Goal: Book appointment/travel/reservation: Register for event/course

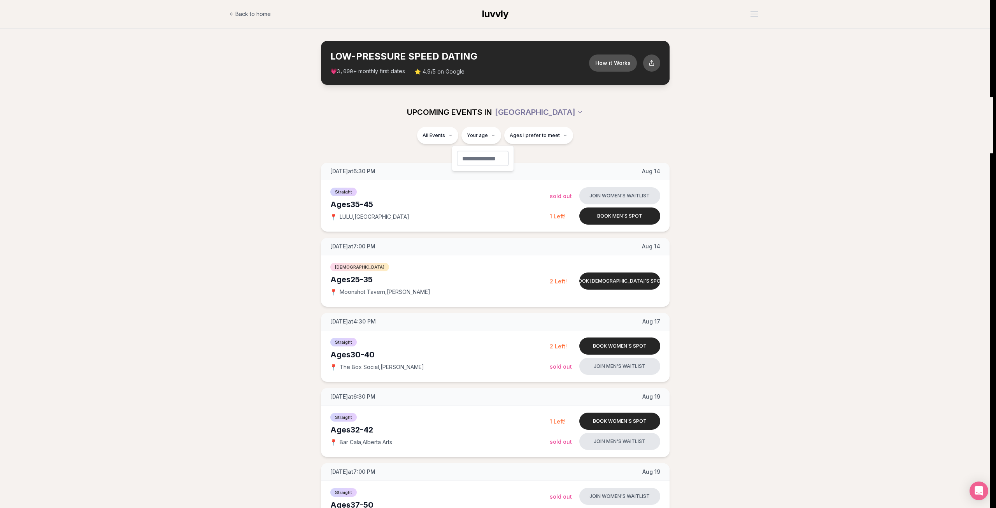
type input "**"
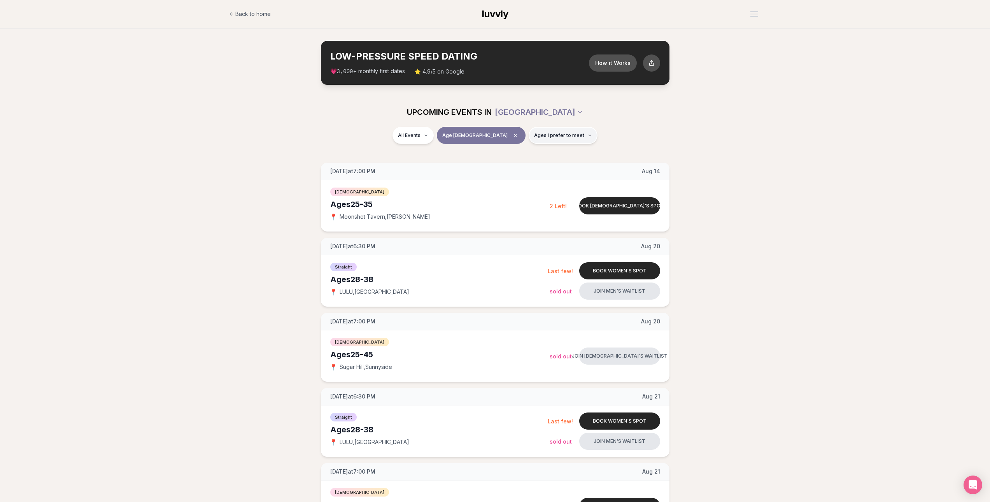
click at [566, 138] on button "Ages I prefer to meet" at bounding box center [563, 135] width 69 height 17
click at [619, 127] on div "All Events Age 26 Ages I prefer to meet" at bounding box center [495, 137] width 436 height 20
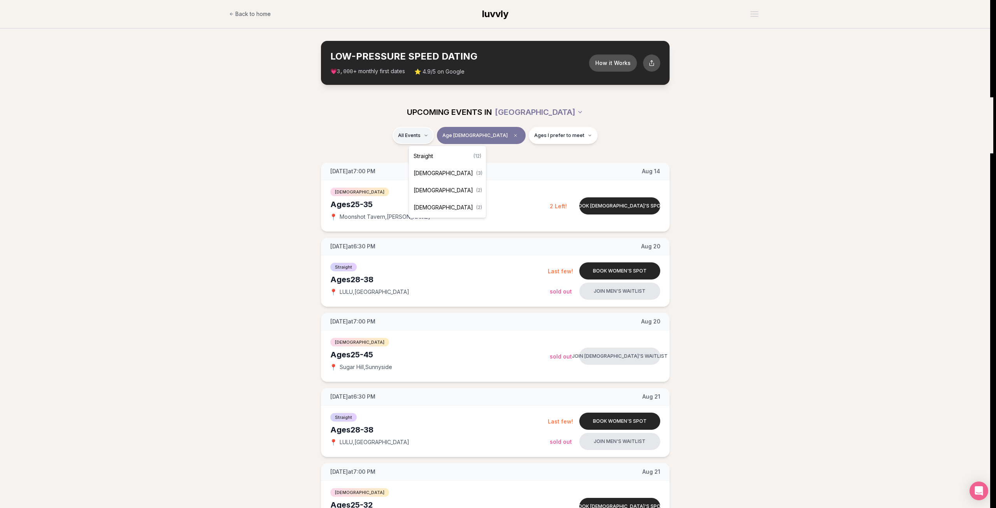
click at [432, 154] on span "Straight" at bounding box center [422, 156] width 19 height 8
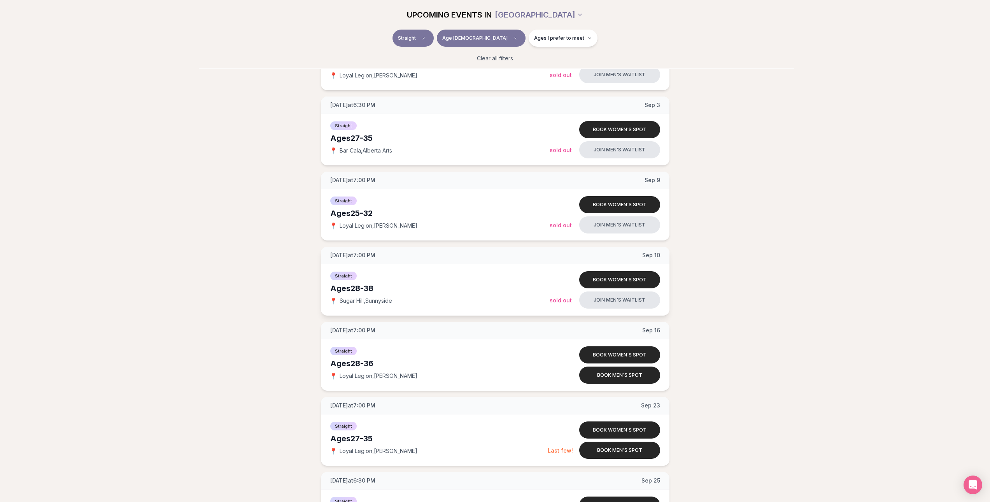
scroll to position [622, 0]
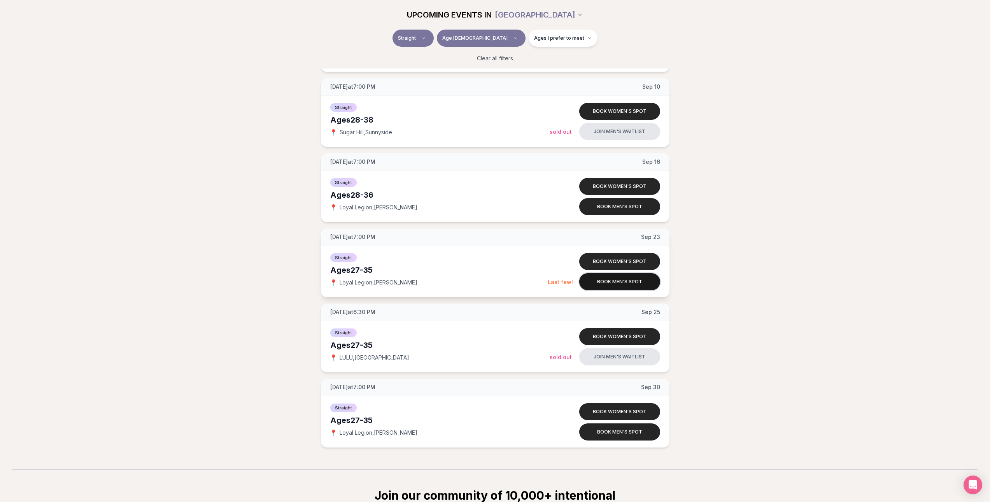
click at [623, 282] on button "Book men's spot" at bounding box center [619, 281] width 81 height 17
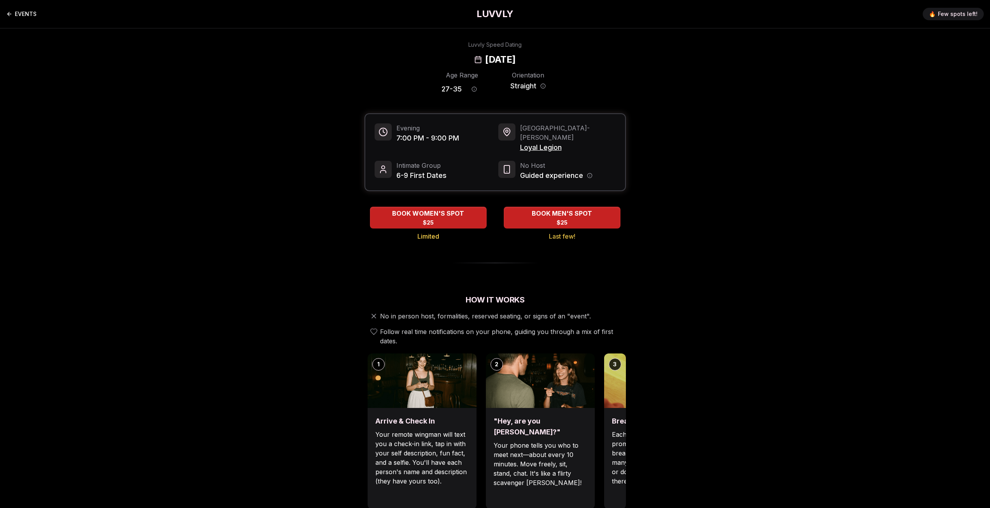
click at [13, 11] on link "EVENTS" at bounding box center [21, 14] width 30 height 16
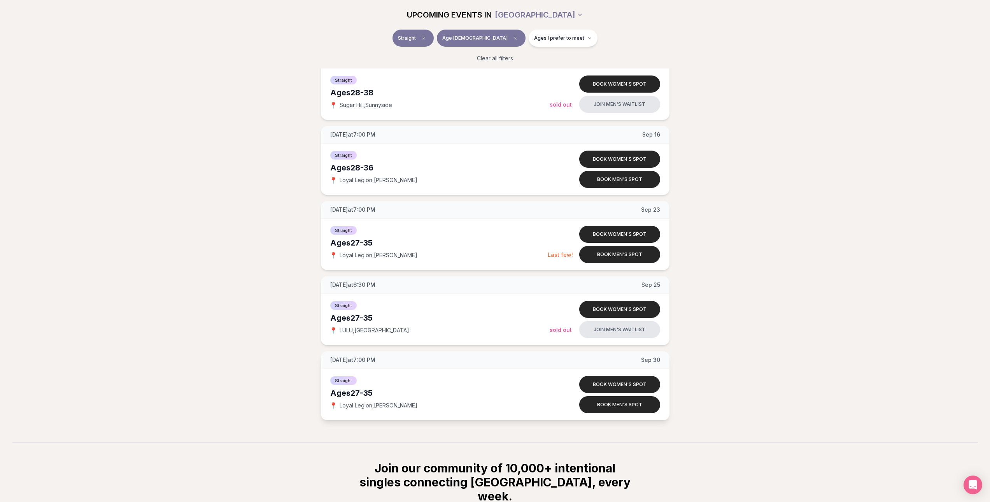
scroll to position [770, 0]
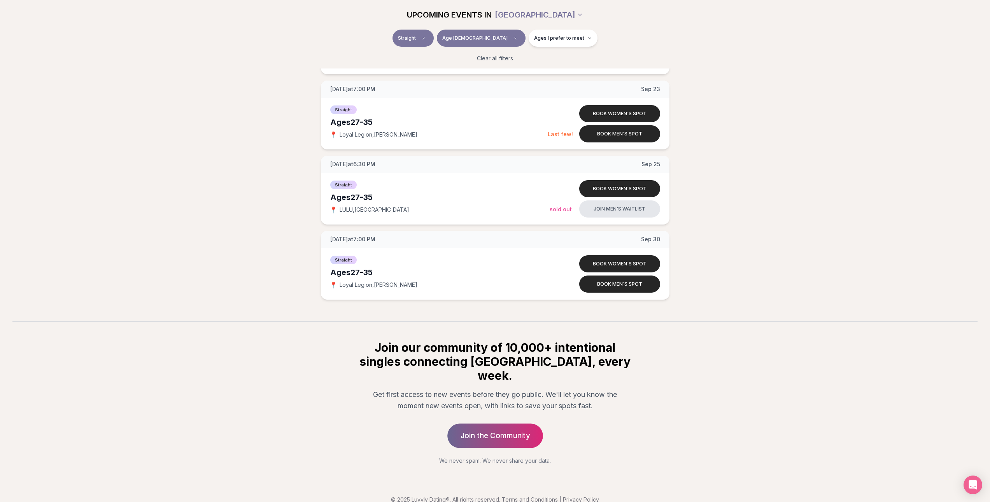
click at [510, 423] on link "Join the Community" at bounding box center [495, 435] width 96 height 25
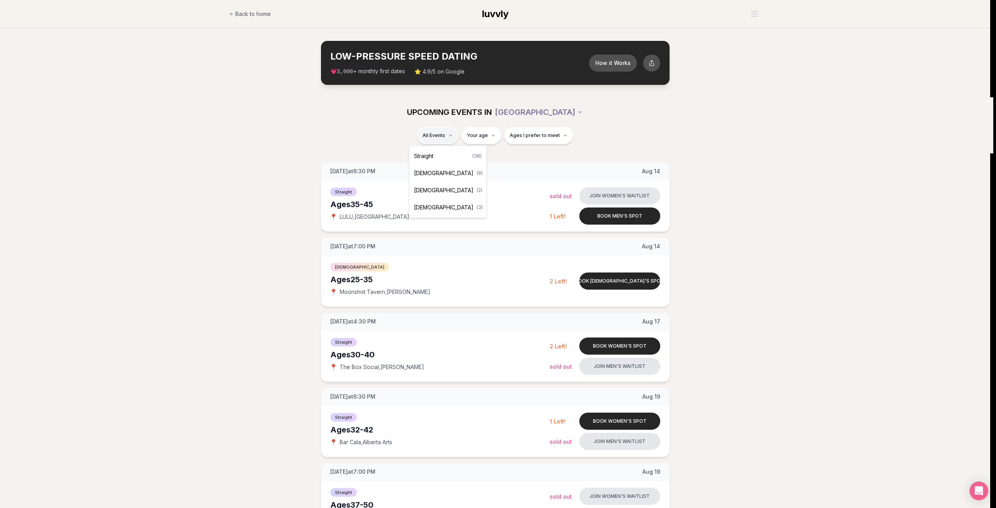
click at [434, 157] on div "Straight ( 38 )" at bounding box center [448, 155] width 74 height 17
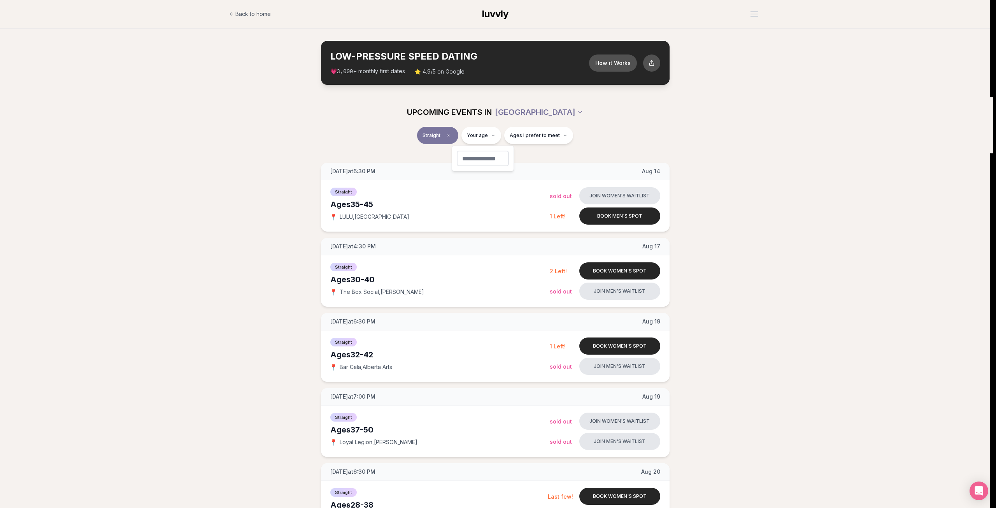
type input "**"
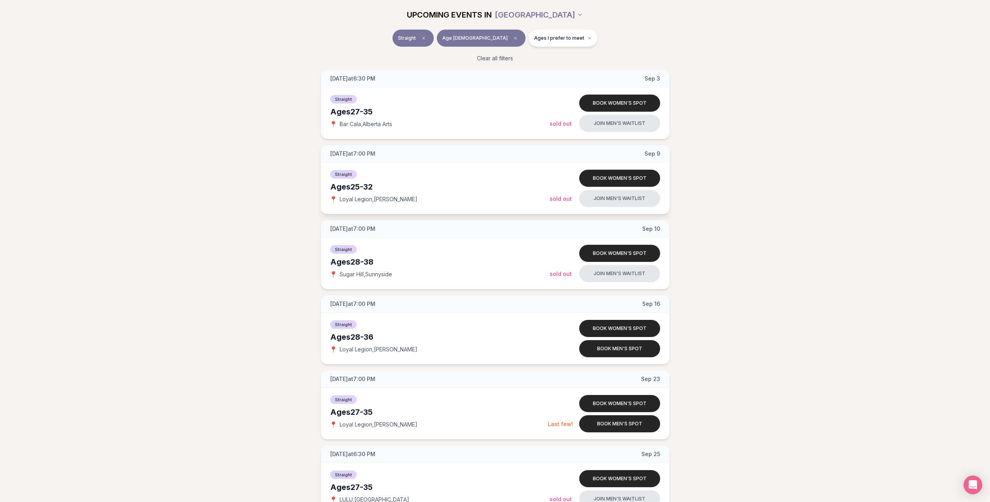
scroll to position [303, 0]
